Goal: Check status: Check status

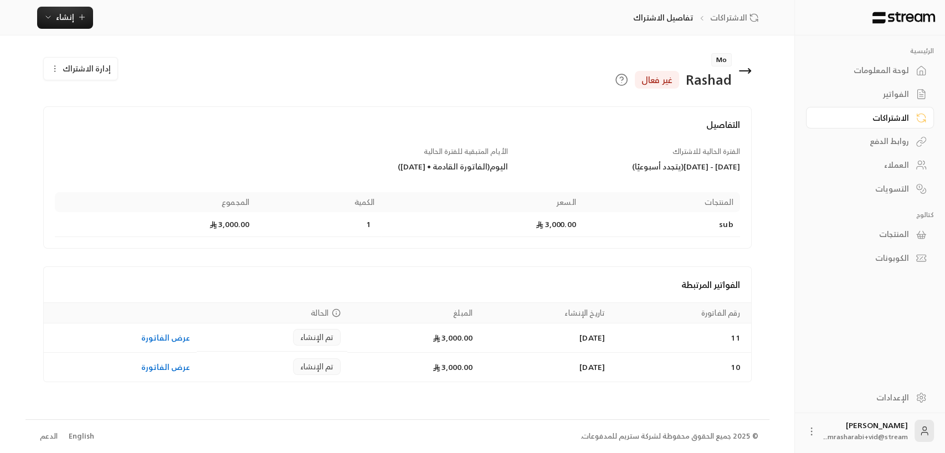
click at [903, 99] on div "الفواتير" at bounding box center [863, 94] width 89 height 11
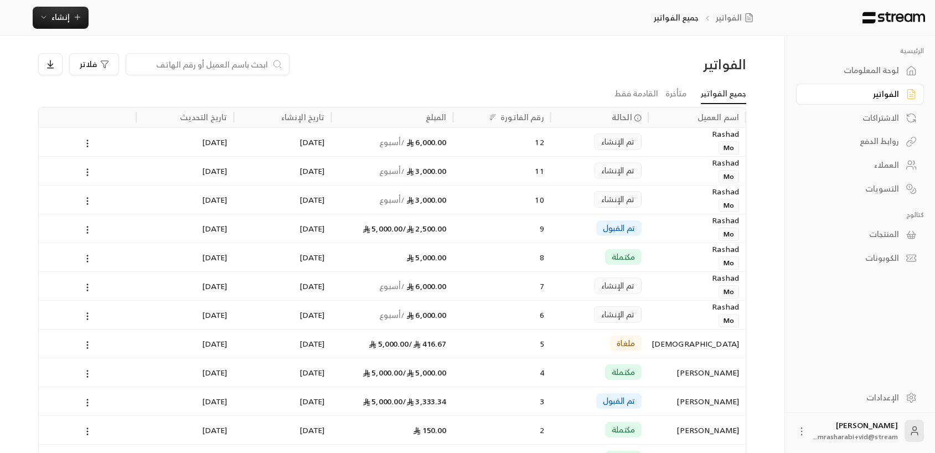
click at [668, 141] on div "Rashad Mo" at bounding box center [697, 141] width 84 height 27
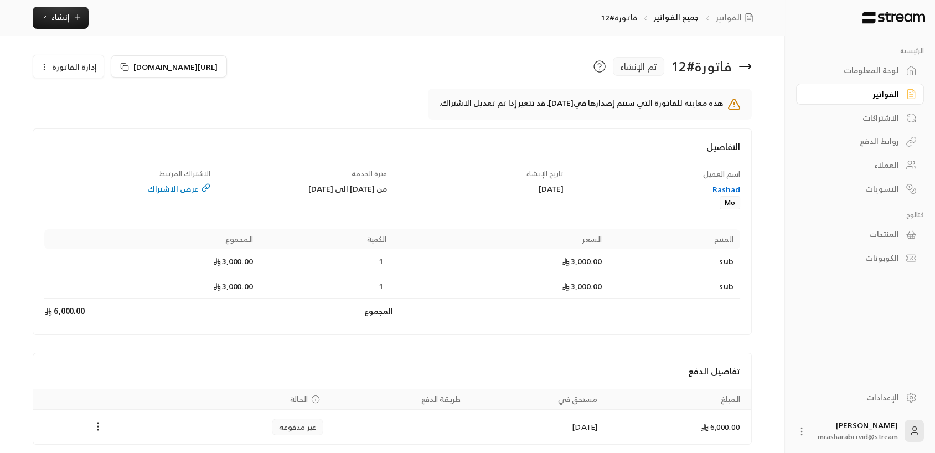
click at [423, 189] on div "[DATE]" at bounding box center [481, 188] width 166 height 11
click at [122, 66] on icon at bounding box center [124, 67] width 9 height 9
click at [317, 50] on div "فاتورة # 12 تم الإنشاء [URL][DOMAIN_NAME] إدارة الفاتورة هذه معاينة للفاتورة ال…" at bounding box center [392, 248] width 744 height 427
